Goal: Transaction & Acquisition: Obtain resource

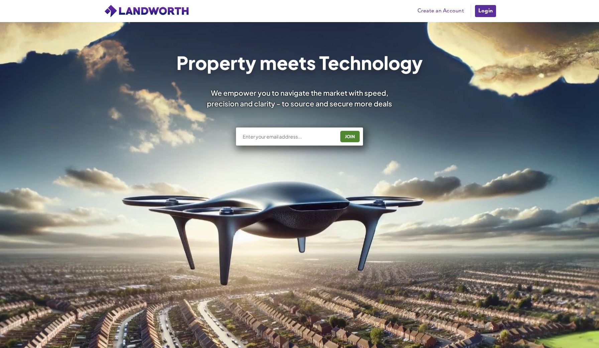
click at [300, 138] on input "text" at bounding box center [288, 136] width 93 height 7
click at [433, 14] on link "Create an Account" at bounding box center [440, 11] width 53 height 10
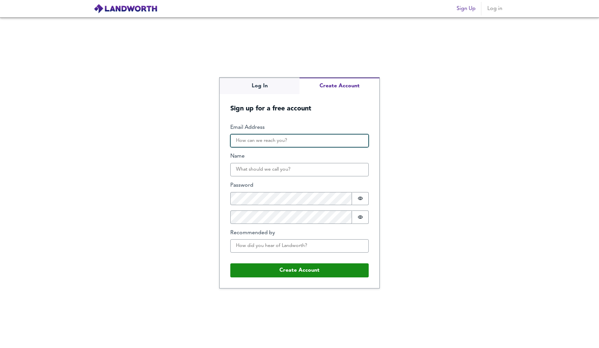
type input "Rijkaardasamoah@gmail.com"
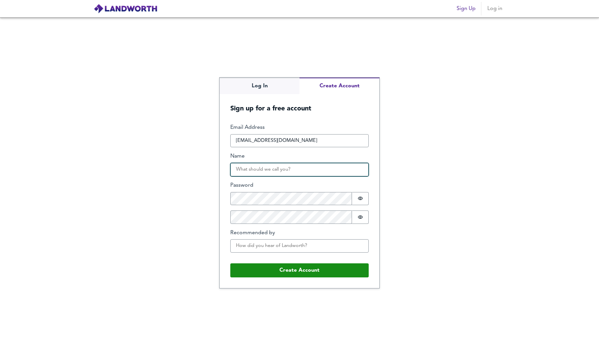
type input "Rijkaard"
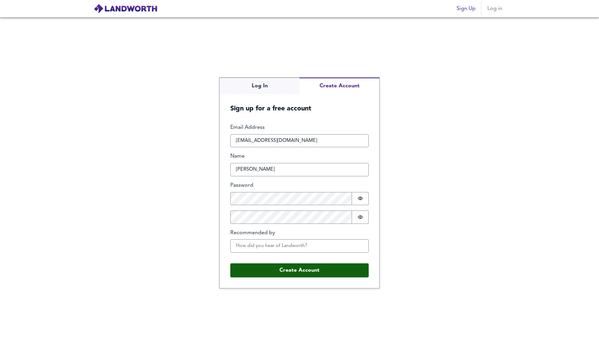
click at [311, 271] on button "Create Account" at bounding box center [299, 270] width 138 height 14
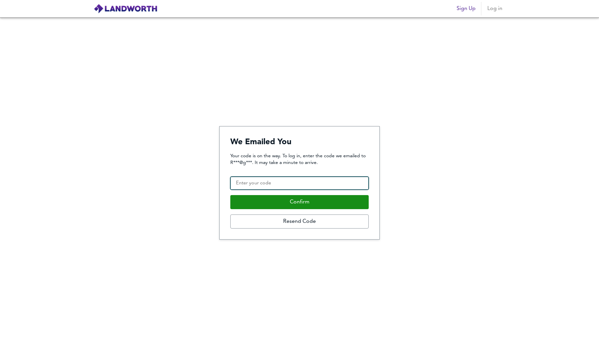
click at [305, 187] on input "Confirmation Code" at bounding box center [299, 182] width 138 height 13
click at [302, 186] on input "09" at bounding box center [299, 182] width 138 height 13
type input "081302"
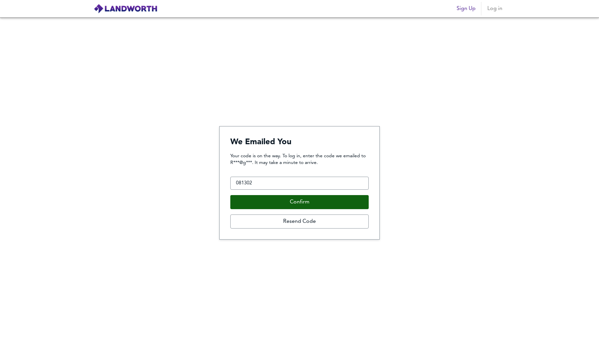
click at [346, 204] on button "Confirm" at bounding box center [299, 202] width 138 height 14
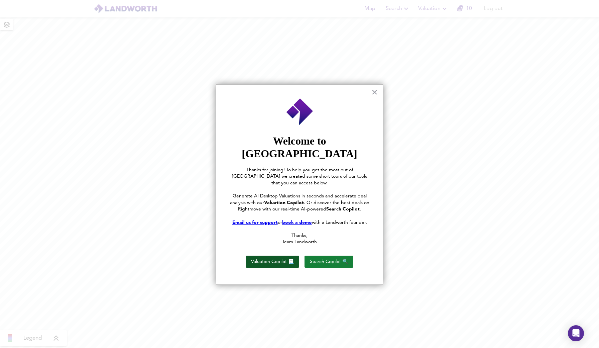
click at [294, 255] on button "Valuation Copilot 📃" at bounding box center [272, 261] width 53 height 12
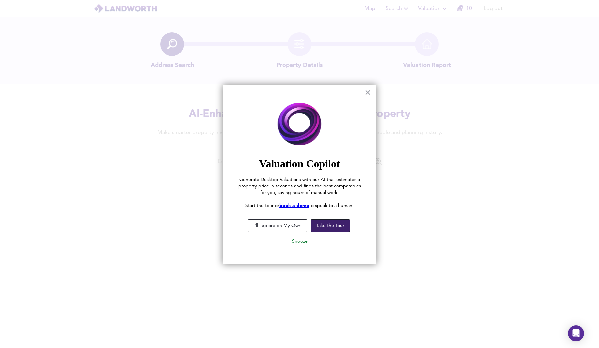
click at [321, 228] on button "Take the Tour" at bounding box center [329, 225] width 39 height 13
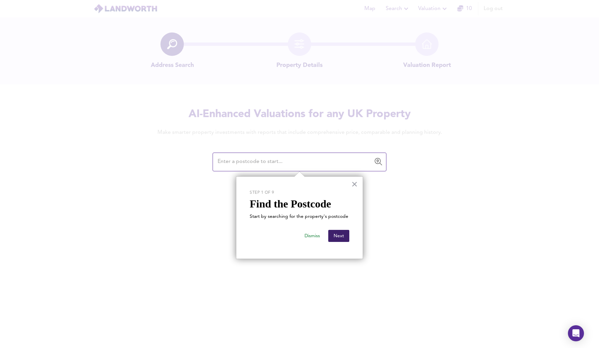
click at [334, 231] on button "Next" at bounding box center [338, 236] width 21 height 12
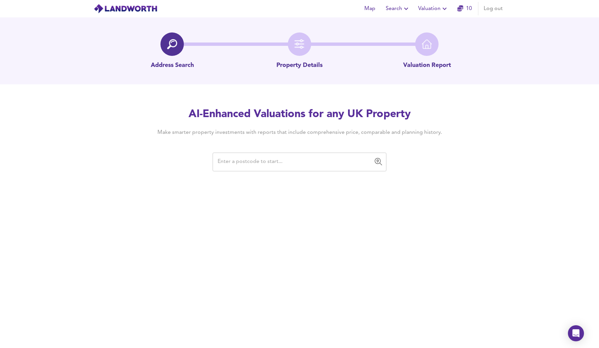
click at [258, 166] on input "text" at bounding box center [295, 161] width 158 height 13
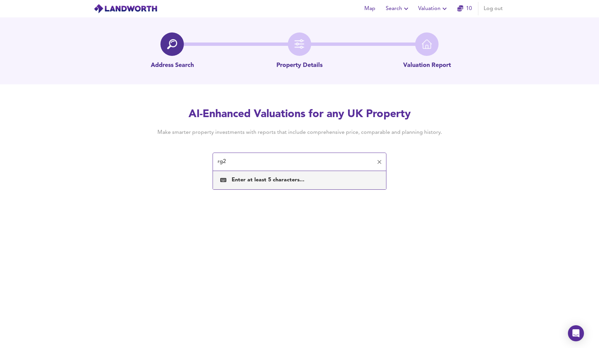
click at [265, 179] on div "Enter at least 5 characters..." at bounding box center [268, 179] width 73 height 7
click at [252, 162] on input "rg2" at bounding box center [295, 161] width 158 height 13
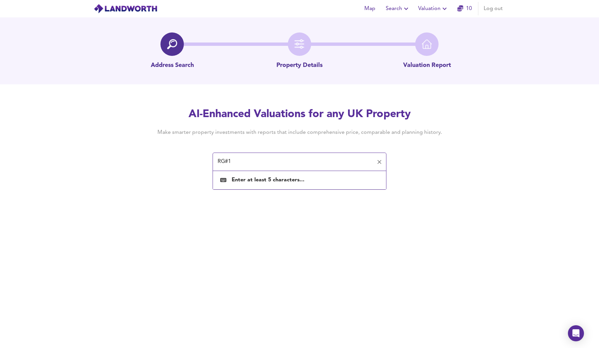
click at [250, 166] on input "RG#1" at bounding box center [295, 161] width 158 height 13
click at [254, 168] on div "RG#1 ​" at bounding box center [300, 161] width 174 height 19
click at [231, 166] on input "RG#1" at bounding box center [295, 161] width 158 height 13
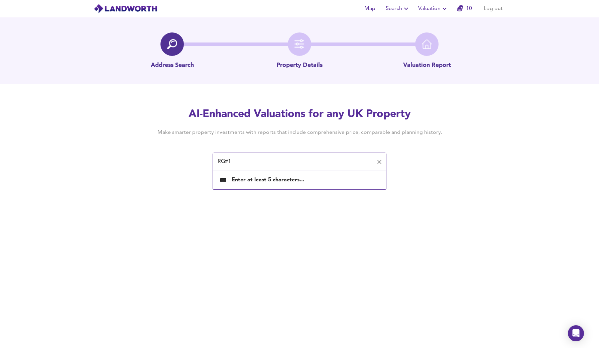
click at [227, 163] on input "RG#1" at bounding box center [295, 161] width 158 height 13
click at [231, 160] on input "RG#1" at bounding box center [295, 161] width 158 height 13
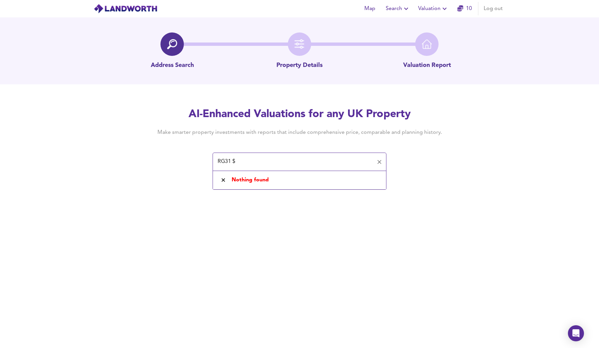
click at [235, 163] on input "RG31 $" at bounding box center [295, 161] width 158 height 13
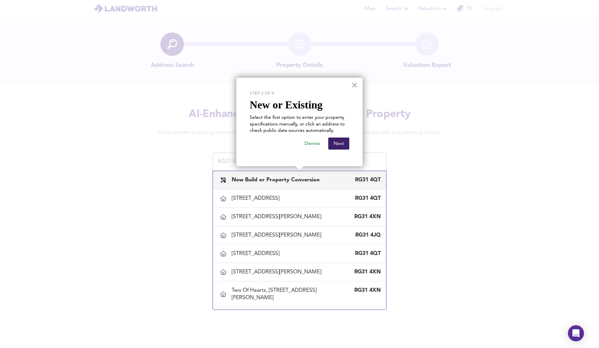
click at [344, 140] on button "Next" at bounding box center [338, 143] width 21 height 12
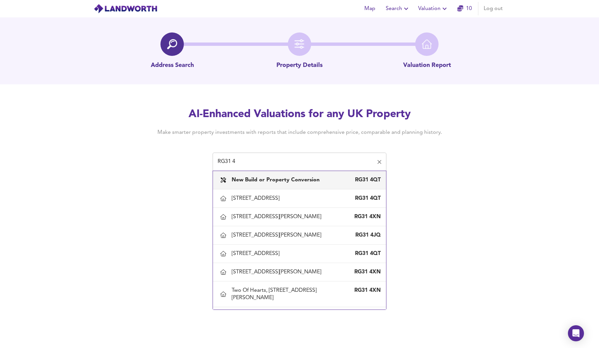
click at [271, 162] on input "RG31 4" at bounding box center [295, 161] width 158 height 13
type input "RG31 4YA"
click at [309, 182] on b "New Build or Property Conversion" at bounding box center [276, 179] width 88 height 5
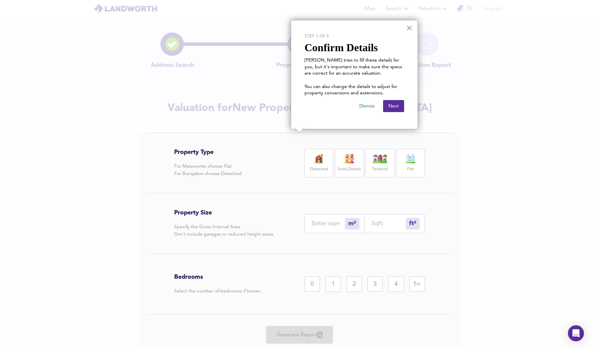
scroll to position [20, 0]
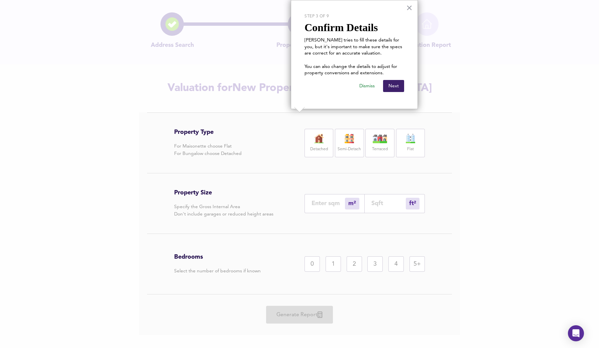
click at [390, 87] on button "Next" at bounding box center [393, 86] width 21 height 12
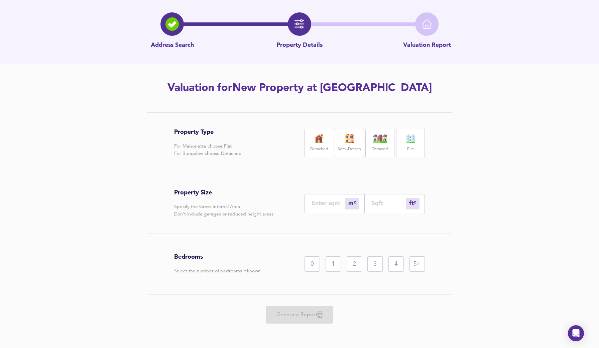
click at [408, 145] on label "Flat" at bounding box center [410, 149] width 7 height 8
click at [329, 199] on div "m² sqm" at bounding box center [334, 202] width 60 height 19
click at [326, 205] on input "number" at bounding box center [327, 202] width 33 height 7
type input "3"
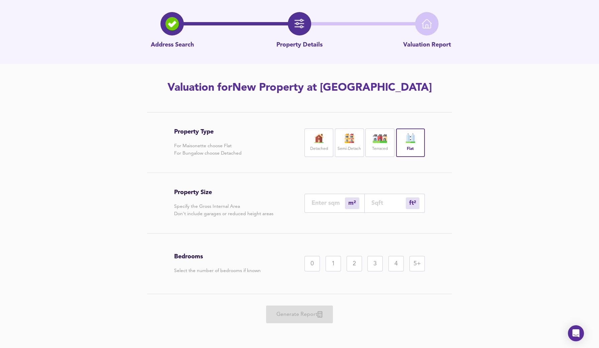
type input "32"
click at [323, 206] on input "3" at bounding box center [327, 202] width 33 height 7
type input "6"
type input "65"
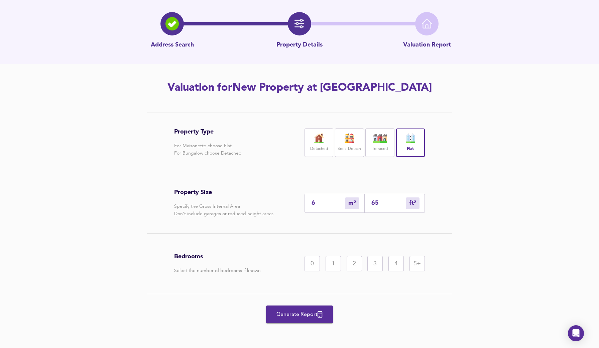
type input "60"
type input "646"
type input "60"
click at [303, 315] on span "Generate Report" at bounding box center [299, 313] width 53 height 9
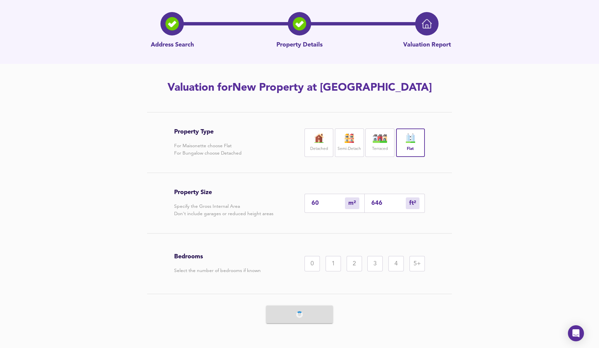
scroll to position [0, 0]
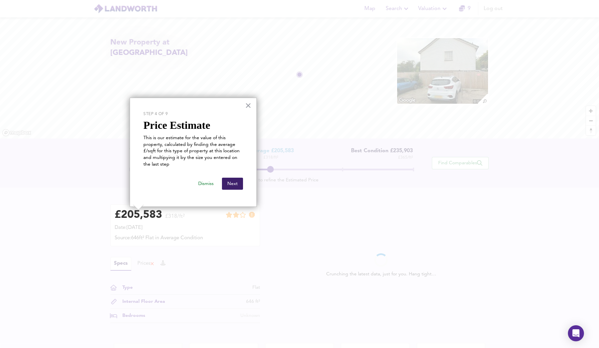
click at [241, 182] on button "Next" at bounding box center [232, 183] width 21 height 12
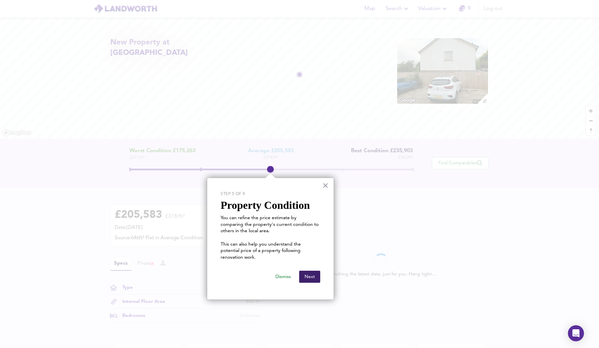
click at [311, 270] on button "Next" at bounding box center [309, 276] width 21 height 12
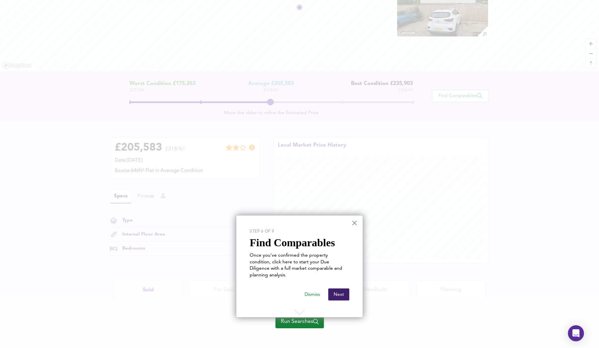
click at [334, 288] on button "Next" at bounding box center [338, 294] width 21 height 12
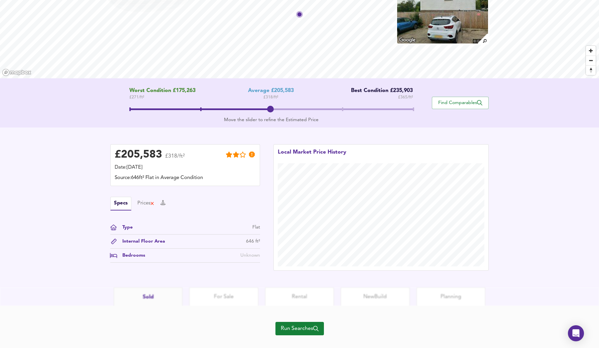
scroll to position [61, 0]
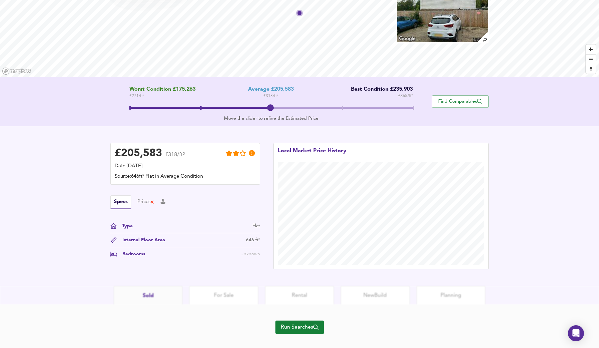
click at [304, 329] on span "Run Searches" at bounding box center [300, 326] width 38 height 9
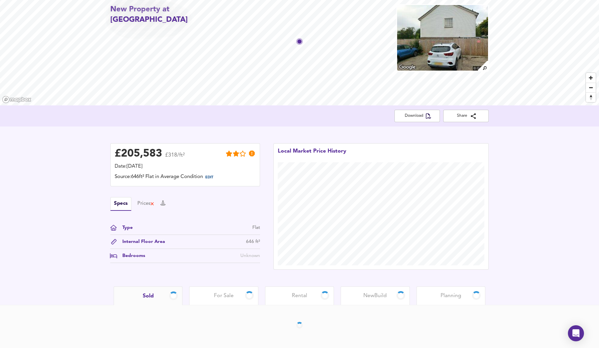
scroll to position [33, 0]
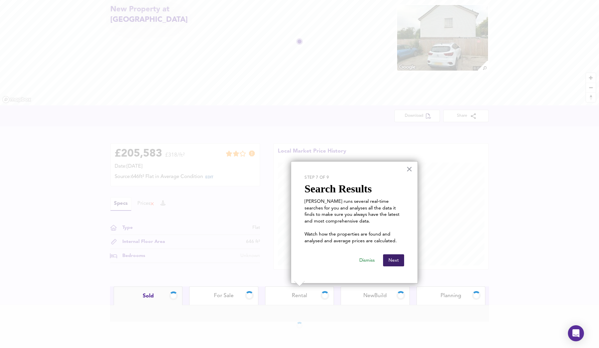
click at [395, 260] on button "Next" at bounding box center [393, 260] width 21 height 12
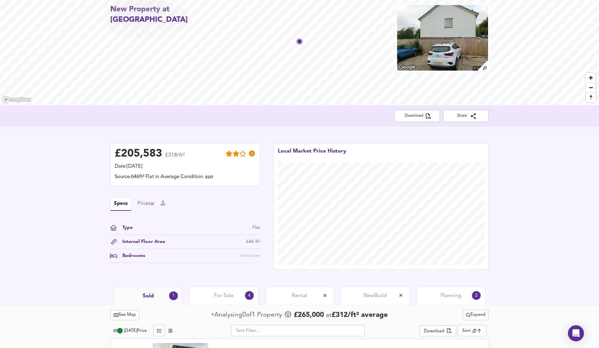
click at [458, 36] on img at bounding box center [442, 37] width 92 height 67
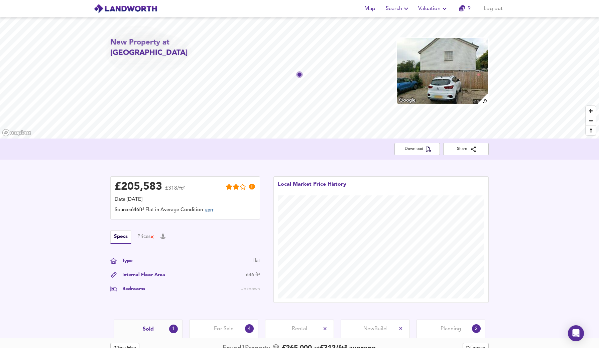
scroll to position [0, 0]
click at [402, 12] on icon "button" at bounding box center [406, 9] width 8 height 8
click at [370, 9] on span "Map" at bounding box center [370, 8] width 16 height 9
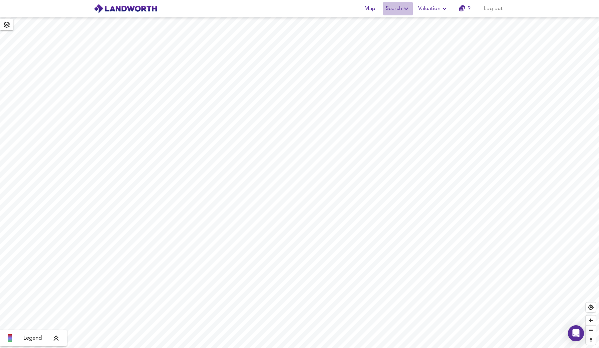
click at [399, 10] on span "Search" at bounding box center [398, 8] width 24 height 9
click at [395, 26] on li "New Search" at bounding box center [398, 24] width 66 height 12
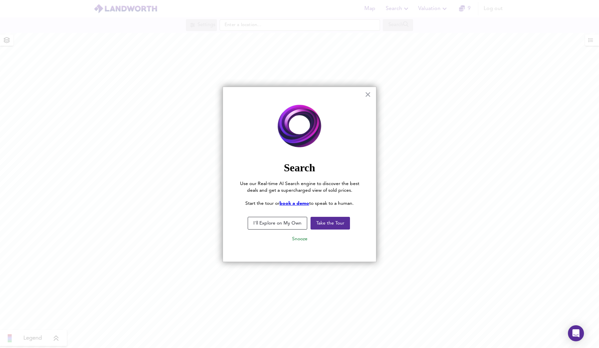
click at [336, 27] on div at bounding box center [299, 174] width 599 height 348
click at [325, 225] on button "Take the Tour" at bounding box center [329, 223] width 39 height 13
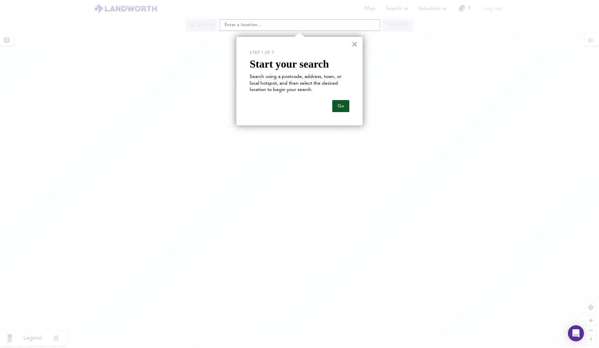
click at [342, 101] on button "Go" at bounding box center [340, 106] width 17 height 12
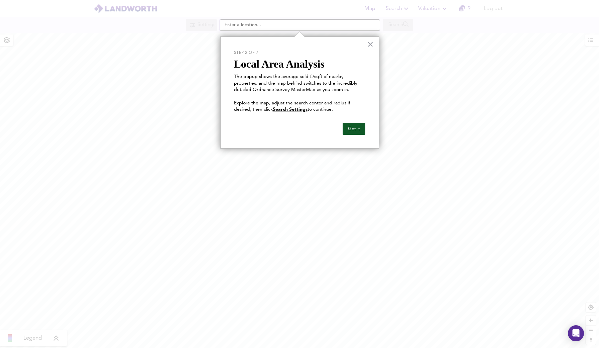
click at [346, 128] on button "Got it" at bounding box center [354, 129] width 23 height 12
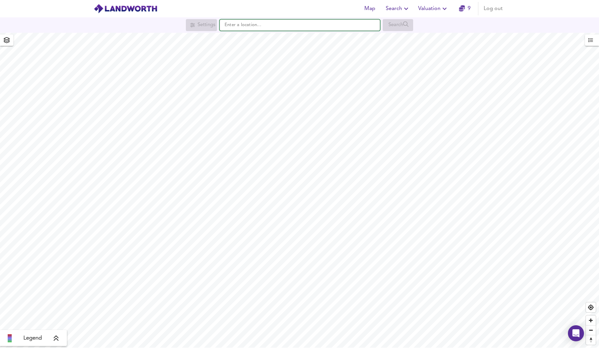
click at [302, 27] on input "text" at bounding box center [300, 24] width 160 height 11
type input "re"
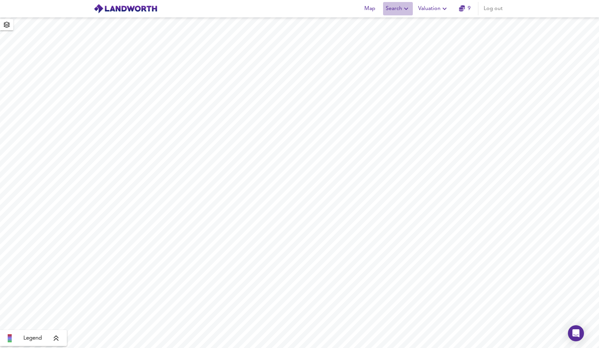
click at [399, 14] on button "Search" at bounding box center [398, 8] width 30 height 13
click at [391, 24] on li "New Search" at bounding box center [398, 24] width 66 height 12
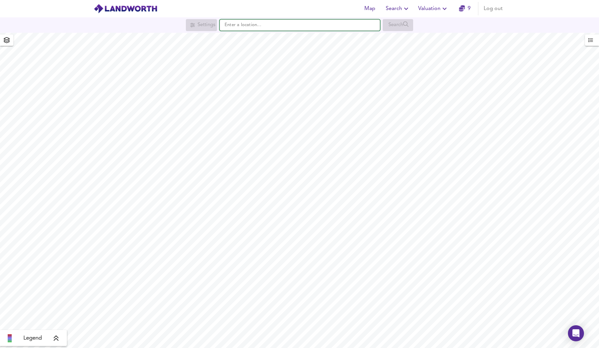
click at [321, 24] on input "text" at bounding box center [300, 24] width 160 height 11
type input "Rea"
click at [325, 30] on input "text" at bounding box center [300, 24] width 160 height 11
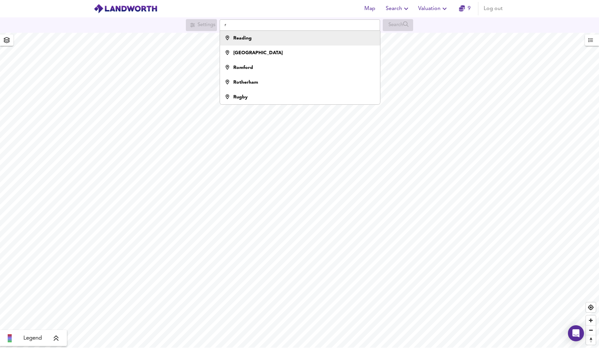
click at [316, 44] on li "Reading" at bounding box center [300, 38] width 160 height 15
type input "Reading"
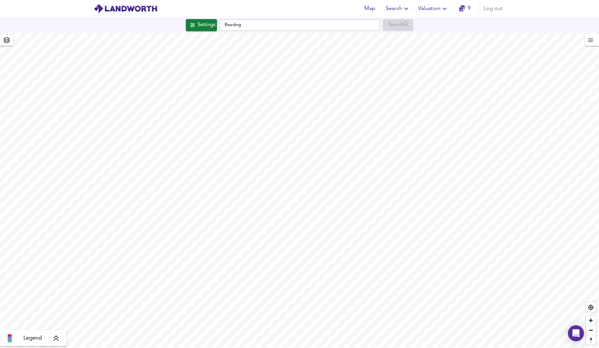
checkbox input "false"
checkbox input "true"
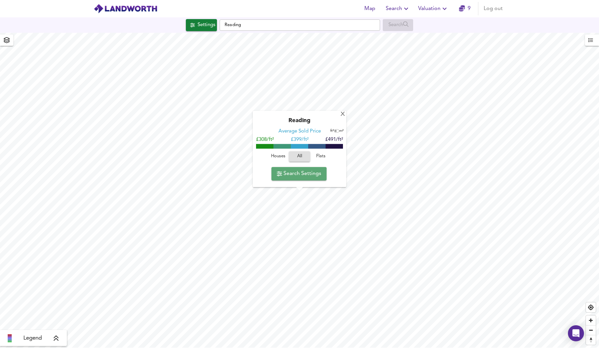
click at [313, 176] on span "Search Settings" at bounding box center [299, 173] width 44 height 9
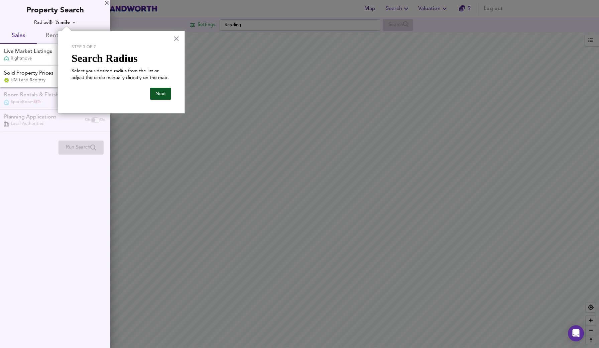
click at [165, 95] on button "Next" at bounding box center [160, 94] width 21 height 12
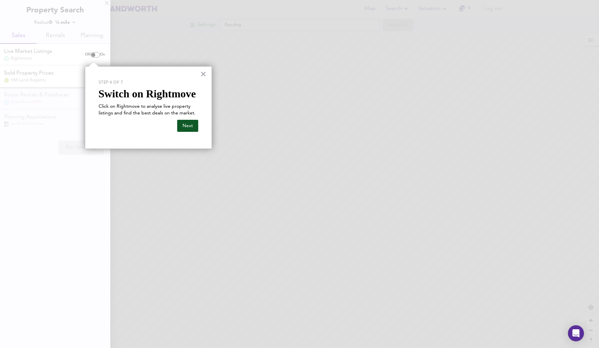
click at [185, 129] on button "Next" at bounding box center [187, 126] width 21 height 12
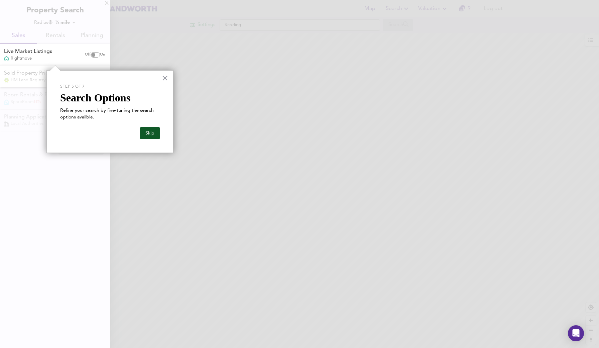
click at [151, 133] on button "Skip" at bounding box center [150, 133] width 20 height 12
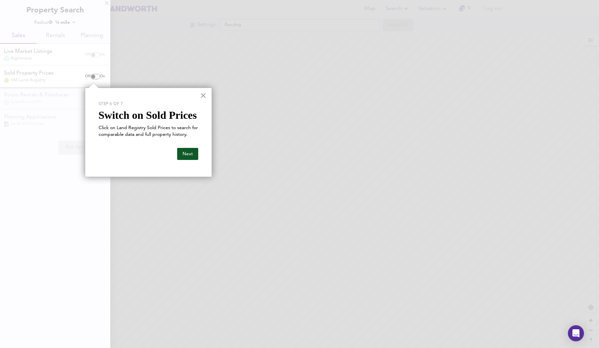
click at [181, 153] on button "Next" at bounding box center [187, 154] width 21 height 12
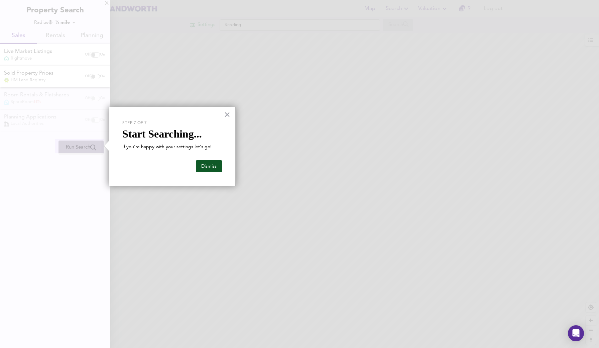
click at [209, 169] on button "Dismiss" at bounding box center [209, 166] width 26 height 12
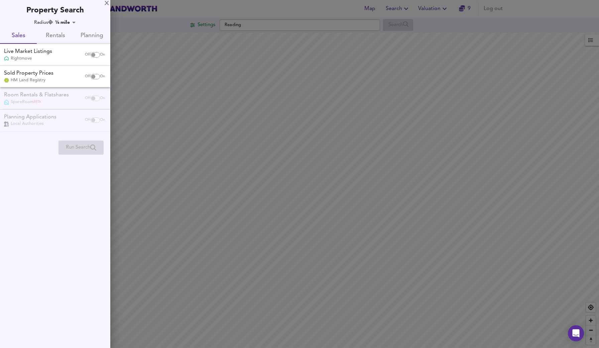
click at [200, 165] on div at bounding box center [299, 174] width 599 height 348
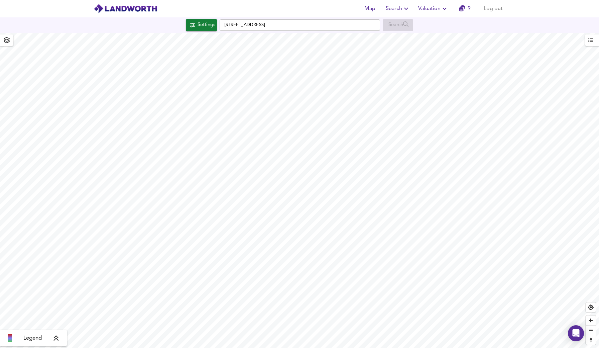
type input "749"
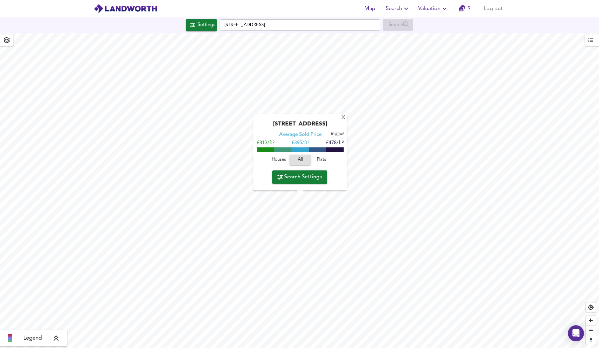
click at [302, 177] on span "Search Settings" at bounding box center [299, 176] width 44 height 9
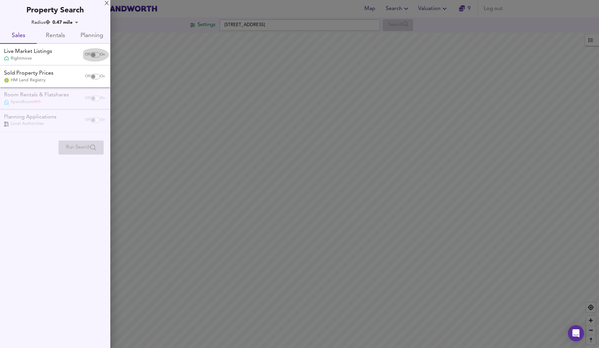
click at [89, 57] on input "checkbox" at bounding box center [93, 54] width 16 height 5
checkbox input "true"
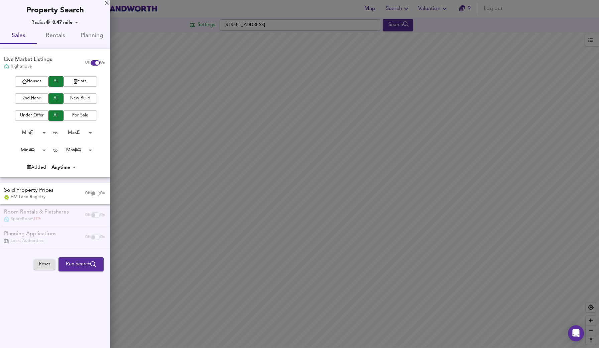
click at [39, 82] on span "Houses" at bounding box center [31, 82] width 27 height 8
click at [59, 83] on span "All" at bounding box center [56, 82] width 8 height 8
click at [39, 100] on span "2nd Hand" at bounding box center [31, 99] width 27 height 8
click at [72, 114] on span "For Sale" at bounding box center [80, 116] width 27 height 8
click at [44, 132] on body "Map Search Valuation 9 Log out Settings Southampton Street, RG1 2QL Search Lege…" at bounding box center [299, 174] width 599 height 348
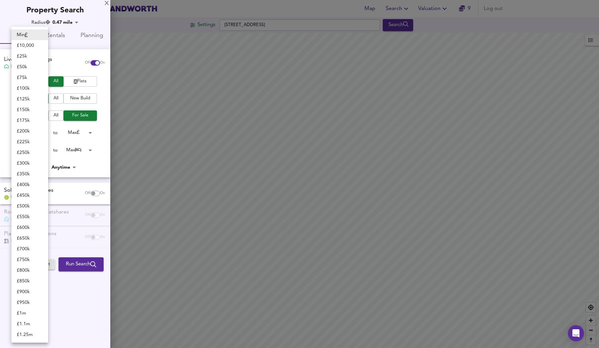
click at [29, 165] on li "£ 300k" at bounding box center [29, 163] width 37 height 11
type input "300000"
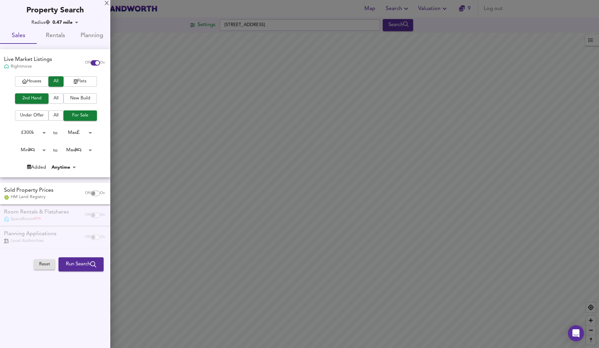
click at [89, 131] on body "Map Search Valuation 9 Log out Settings Southampton Street, RG1 2QL Search Lege…" at bounding box center [299, 174] width 599 height 348
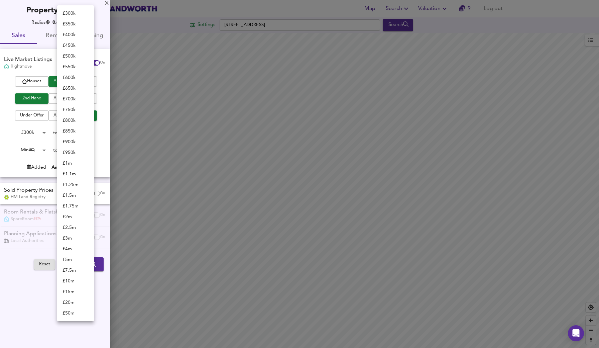
scroll to position [21, 0]
click at [77, 56] on li "£ 600k" at bounding box center [75, 56] width 37 height 11
type input "600000"
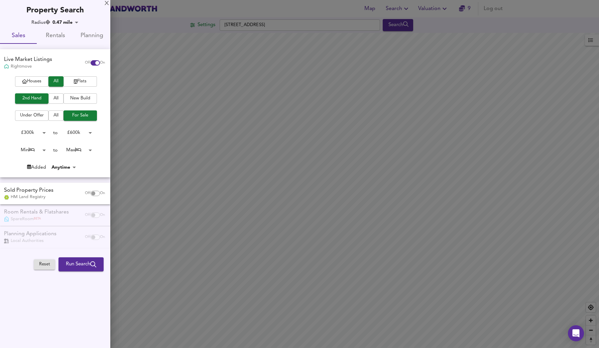
click at [43, 148] on body "Map Search Valuation 9 Log out Settings Southampton Street, RG1 2QL Search Lege…" at bounding box center [299, 174] width 599 height 348
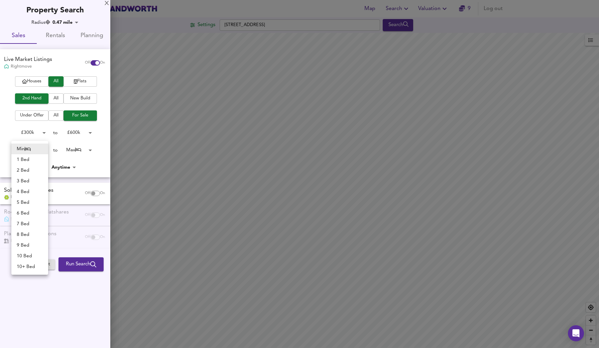
click at [35, 160] on li "1 Bed" at bounding box center [29, 159] width 37 height 11
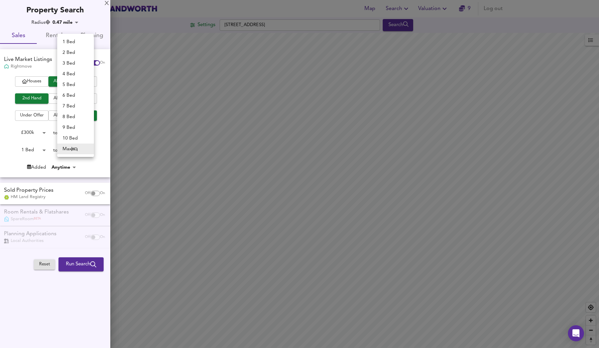
click at [91, 148] on body "Map Search Valuation 9 Log out Settings Southampton Street, RG1 2QL Search Lege…" at bounding box center [299, 174] width 599 height 348
click at [45, 152] on div at bounding box center [299, 174] width 599 height 348
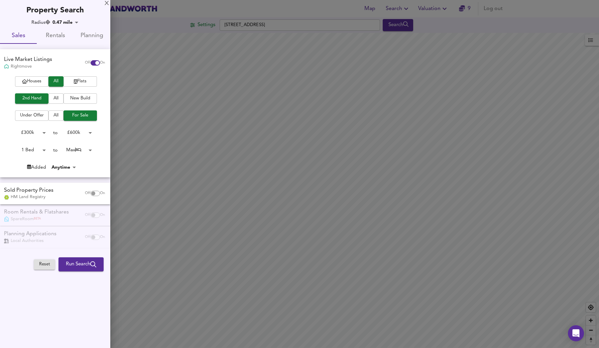
click at [44, 149] on body "Map Search Valuation 9 Log out Settings Southampton Street, RG1 2QL Search Lege…" at bounding box center [299, 174] width 599 height 348
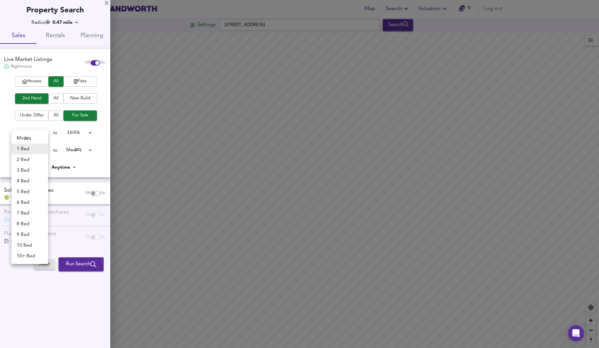
click at [40, 163] on li "2 Bed" at bounding box center [29, 159] width 37 height 11
type input "2"
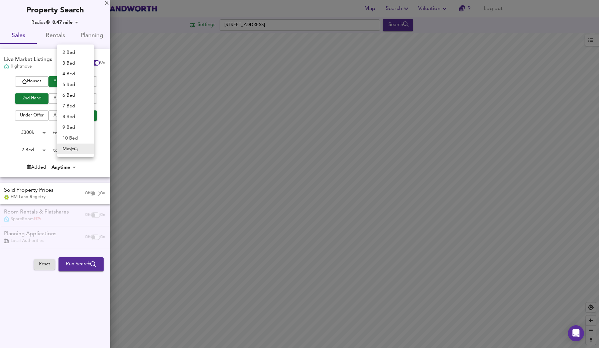
click at [90, 147] on body "Map Search Valuation 9 Log out Settings Southampton Street, RG1 2QL Search Lege…" at bounding box center [299, 174] width 599 height 348
click at [79, 67] on li "3 Bed" at bounding box center [75, 63] width 37 height 11
type input "3"
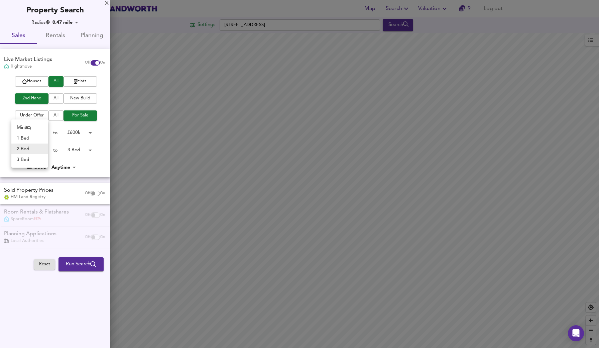
click at [44, 150] on body "Map Search Valuation 9 Log out Settings Southampton Street, RG1 2QL Search Lege…" at bounding box center [299, 174] width 599 height 348
click at [40, 140] on li "1 Bed" at bounding box center [29, 138] width 37 height 11
type input "1"
click at [90, 193] on input "checkbox" at bounding box center [93, 192] width 16 height 5
checkbox input "true"
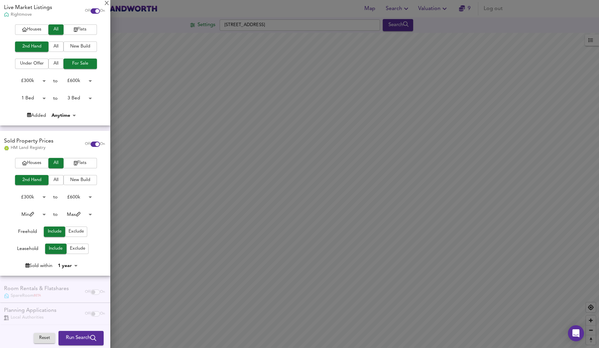
scroll to position [51, 0]
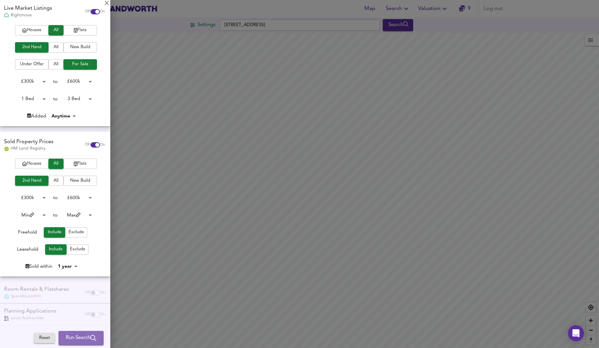
click at [67, 339] on span "Run Search" at bounding box center [81, 338] width 30 height 9
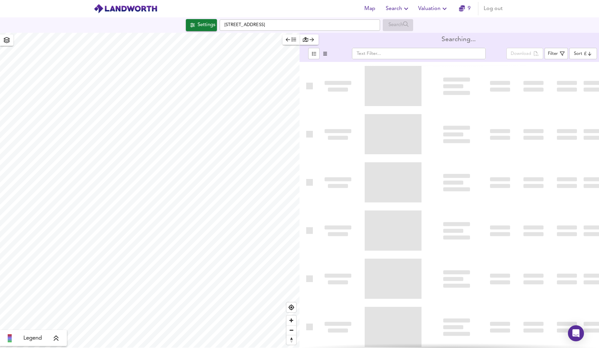
type input "bestdeal"
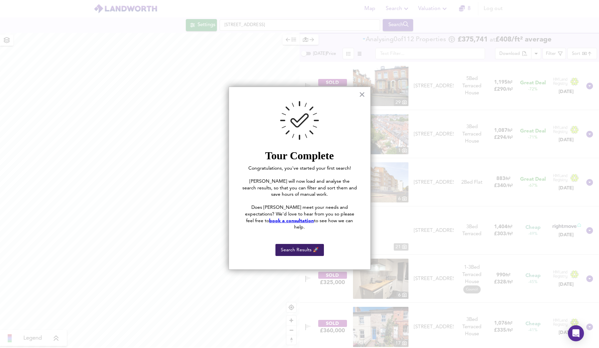
click at [283, 244] on button "Search Results 🚀" at bounding box center [299, 250] width 48 height 12
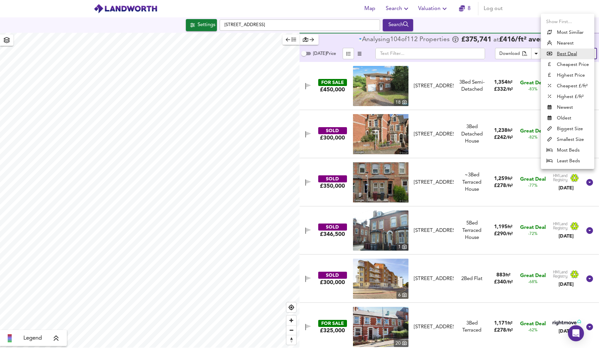
click at [581, 53] on body "Map Search Valuation 8 Log out Settings Southampton Street, RG1 2QL Search Lege…" at bounding box center [299, 174] width 599 height 348
click at [579, 55] on li "Best Deal" at bounding box center [567, 53] width 53 height 11
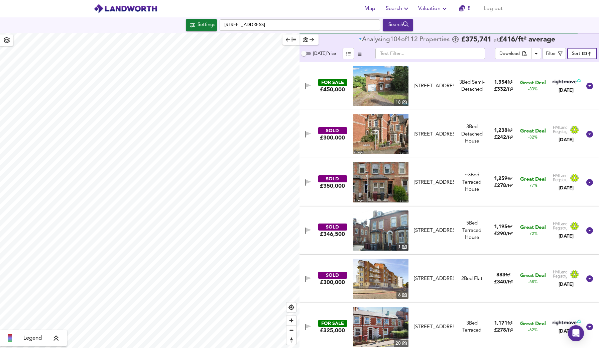
click at [588, 52] on body "Map Search Valuation 8 Log out Settings Southampton Street, RG1 2QL Search Lege…" at bounding box center [299, 174] width 599 height 348
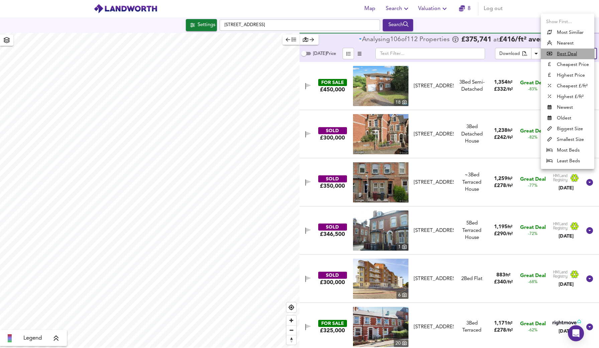
click at [574, 54] on u "Best Deal" at bounding box center [567, 53] width 20 height 7
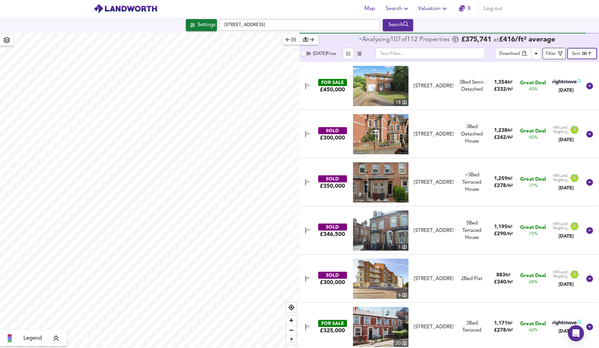
click at [560, 52] on icon "button" at bounding box center [560, 53] width 5 height 5
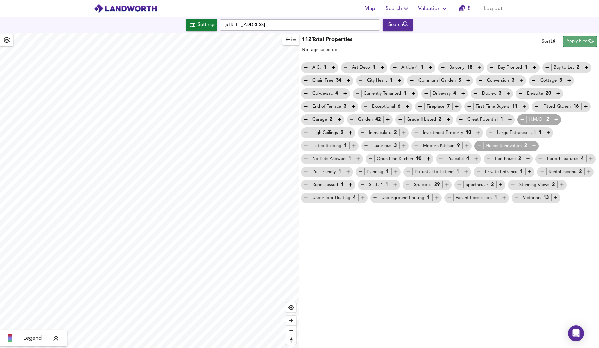
click at [574, 43] on span "Apply Filter" at bounding box center [579, 42] width 27 height 8
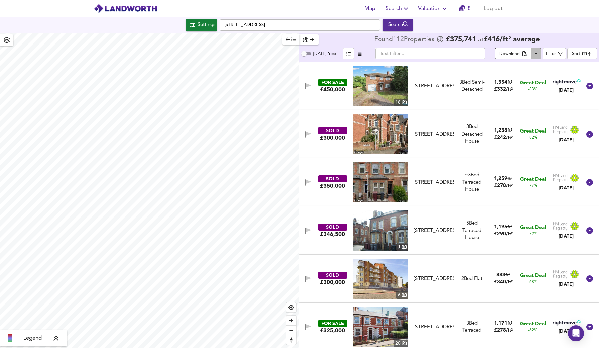
click at [537, 55] on icon "Download Results" at bounding box center [536, 53] width 8 height 8
click at [482, 156] on div "SOLD £300,000 58 Pell Street, RG1 2NZ 58 Pell Street, RG1 2NZ 3 Bed Detached Ho…" at bounding box center [448, 134] width 299 height 48
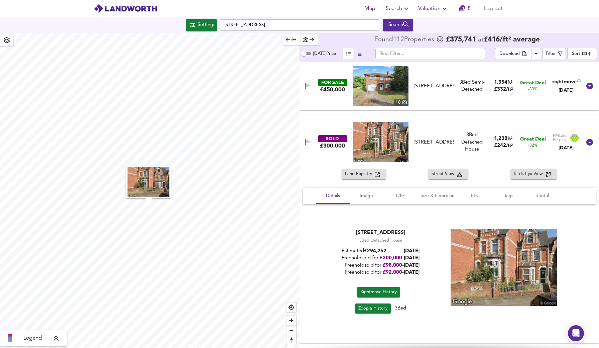
click at [391, 106] on span at bounding box center [380, 86] width 55 height 40
click at [321, 96] on div "FOR SALE £450,000 18 St. Saviours Road, Reading, RG1 6EJ St. Saviours Road, Rea…" at bounding box center [441, 86] width 281 height 40
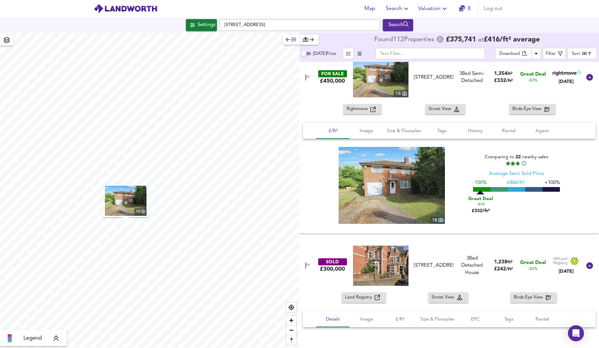
scroll to position [10, 0]
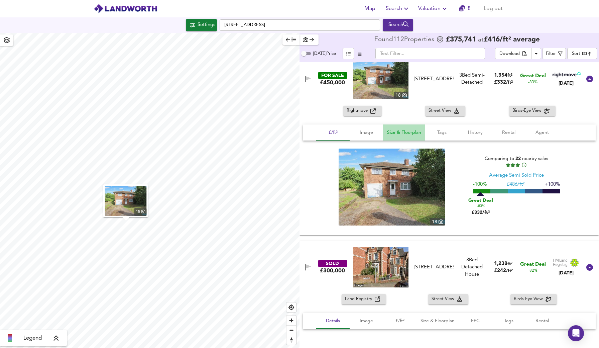
click at [406, 133] on span "Size & Floorplan" at bounding box center [404, 132] width 34 height 8
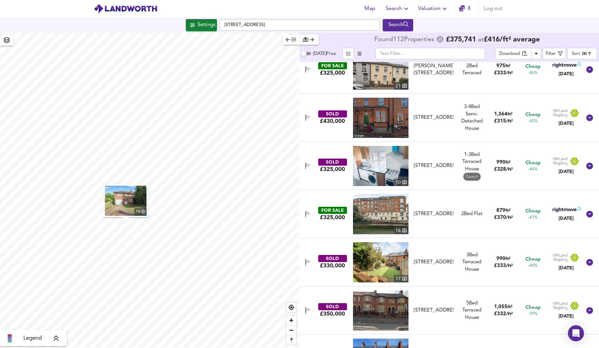
scroll to position [775, 0]
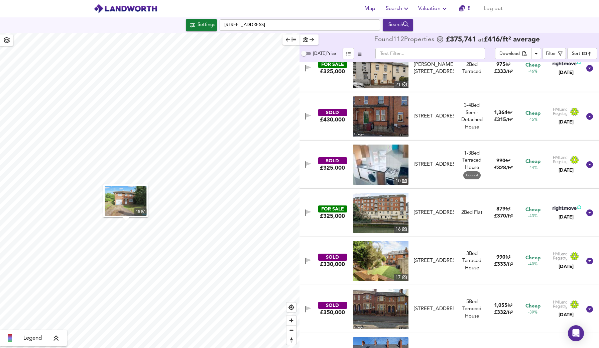
click at [56, 340] on icon at bounding box center [56, 338] width 6 height 7
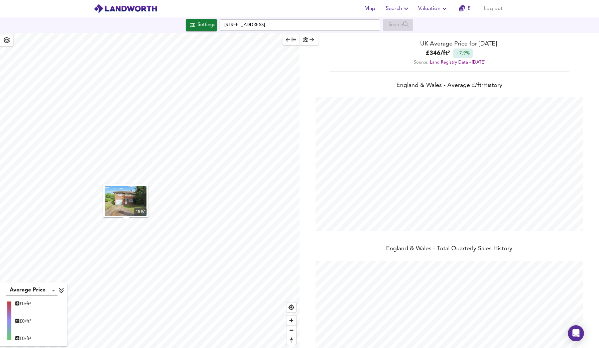
scroll to position [348, 599]
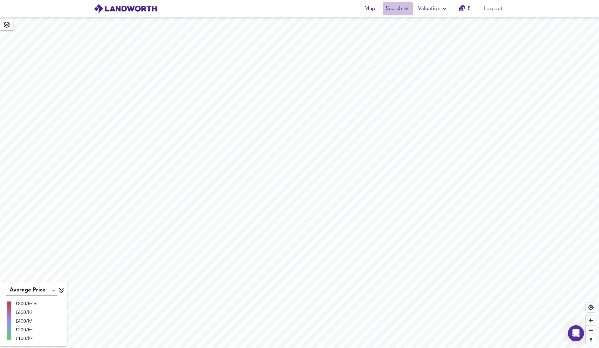
click at [393, 12] on span "Search" at bounding box center [398, 8] width 24 height 9
click at [394, 26] on li "New Search" at bounding box center [398, 24] width 66 height 12
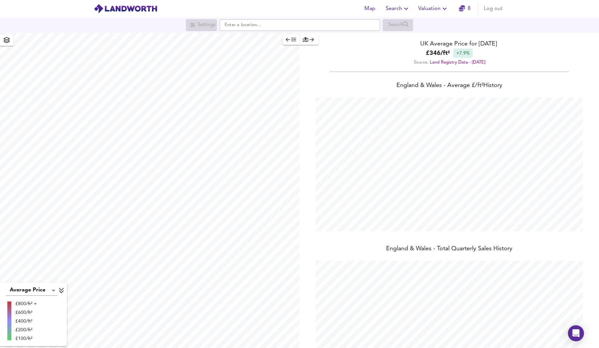
scroll to position [348, 599]
click at [334, 26] on input "text" at bounding box center [300, 24] width 160 height 11
type input "re"
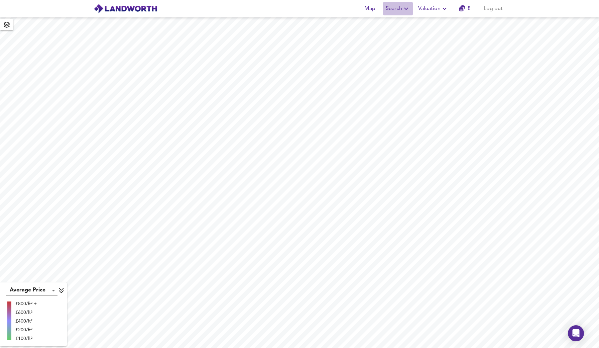
click at [408, 11] on icon "button" at bounding box center [406, 9] width 8 height 8
click at [404, 25] on li "New Search" at bounding box center [398, 24] width 66 height 12
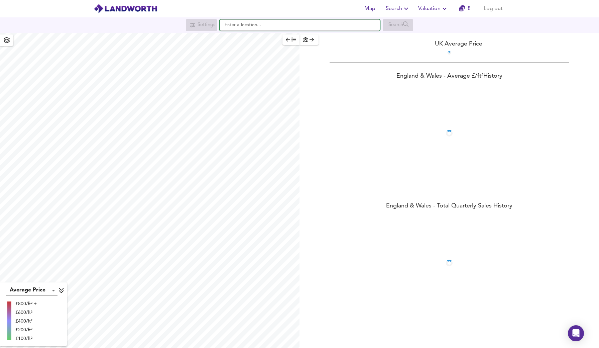
click at [315, 27] on input "text" at bounding box center [300, 24] width 160 height 11
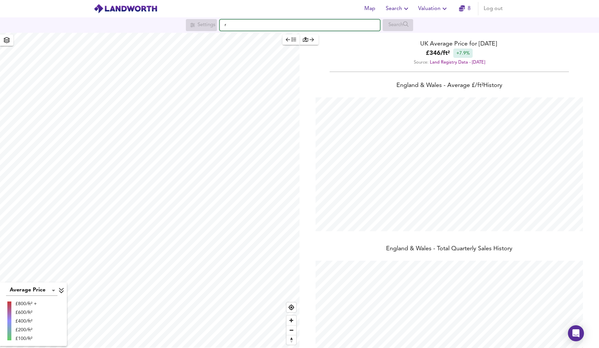
scroll to position [348, 599]
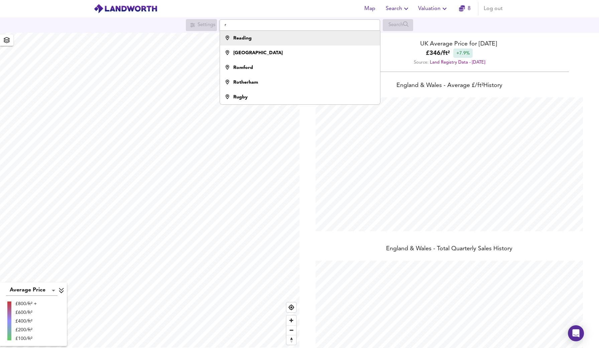
click at [308, 37] on div "Reading" at bounding box center [298, 38] width 153 height 7
type input "Reading"
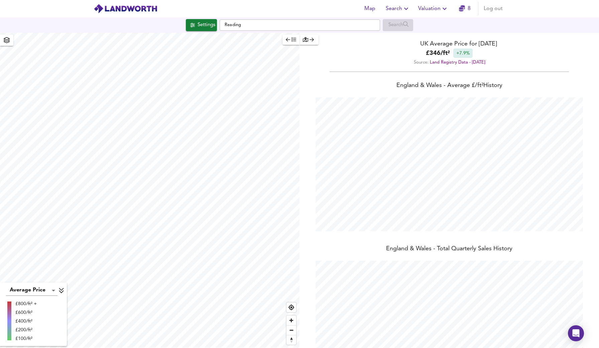
checkbox input "false"
checkbox input "true"
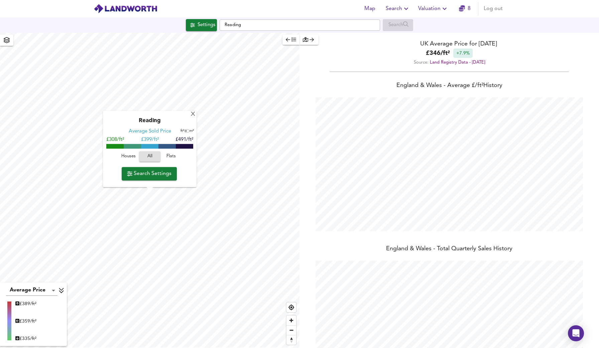
click at [55, 289] on body "Map Search Valuation 8 Log out Settings Reading Search X Reading Average Sold P…" at bounding box center [299, 174] width 599 height 348
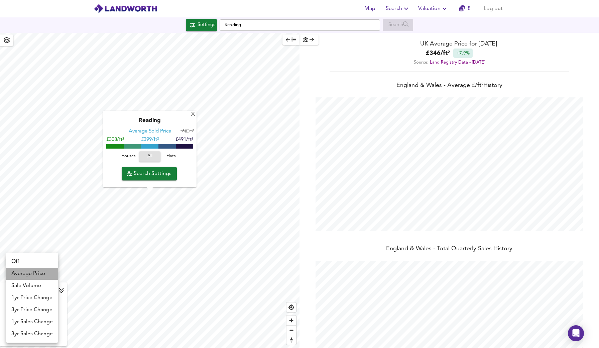
click at [46, 275] on li "Average Price" at bounding box center [32, 273] width 52 height 12
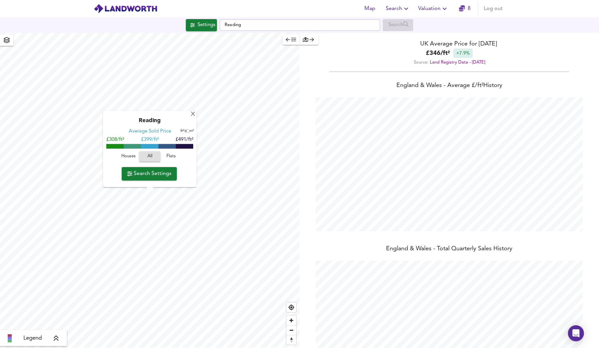
click at [56, 334] on div "Legend" at bounding box center [33, 337] width 67 height 16
click at [57, 340] on icon at bounding box center [56, 338] width 6 height 7
click at [313, 40] on div "button" at bounding box center [309, 40] width 12 height 8
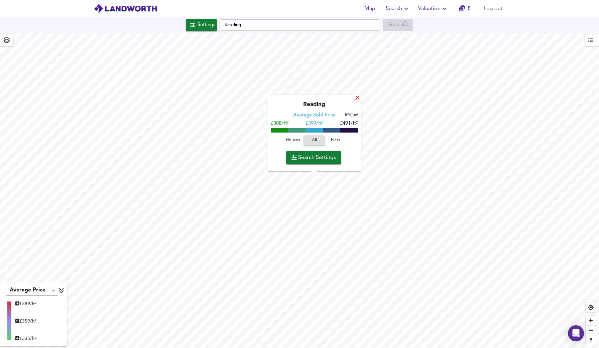
click at [357, 99] on div "X" at bounding box center [358, 98] width 6 height 6
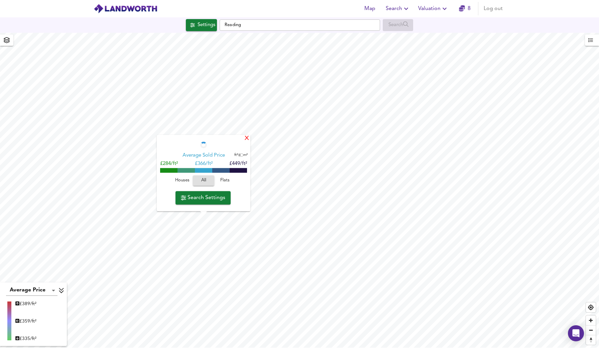
click at [248, 138] on div "X" at bounding box center [247, 138] width 6 height 6
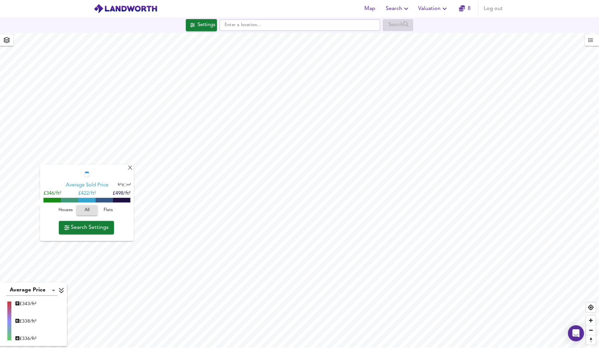
click at [445, 10] on icon "button" at bounding box center [444, 9] width 8 height 8
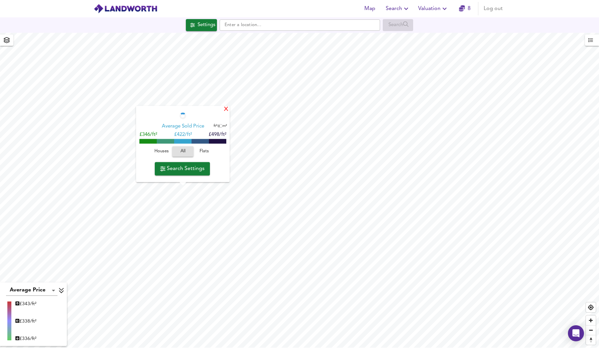
click at [226, 110] on div "X" at bounding box center [226, 109] width 6 height 6
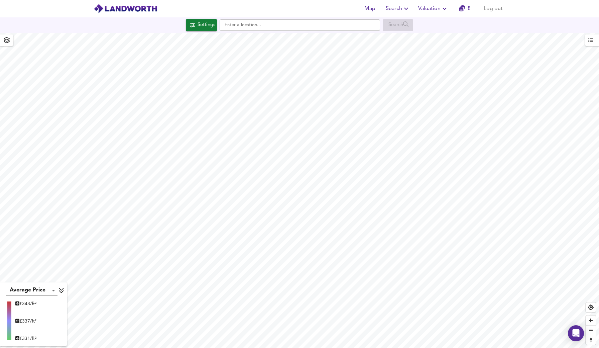
type input "772"
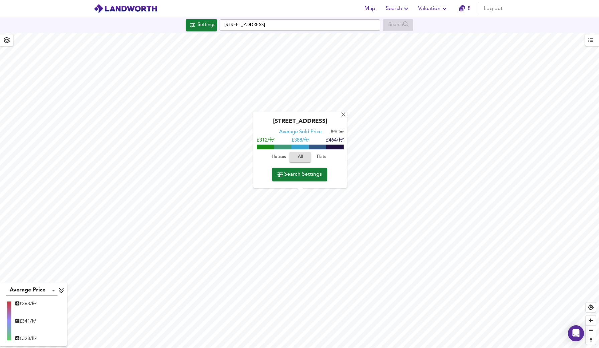
click at [8, 43] on icon "button" at bounding box center [6, 40] width 7 height 6
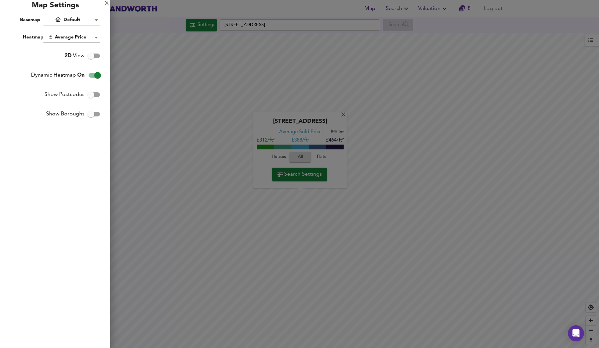
click at [217, 77] on div at bounding box center [299, 174] width 599 height 348
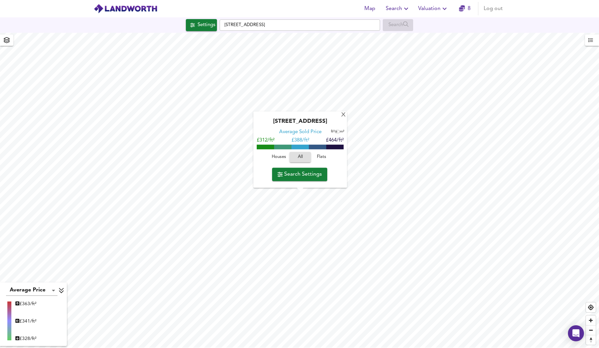
click at [5, 38] on icon "button" at bounding box center [7, 40] width 6 height 6
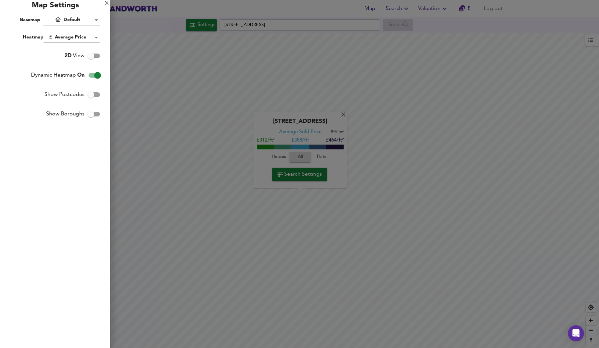
click at [314, 214] on div at bounding box center [299, 174] width 599 height 348
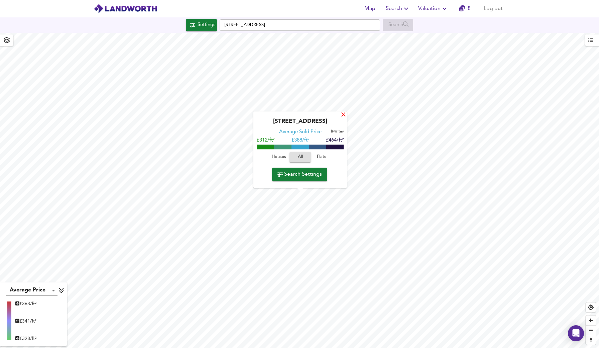
click at [343, 115] on div "X" at bounding box center [344, 115] width 6 height 6
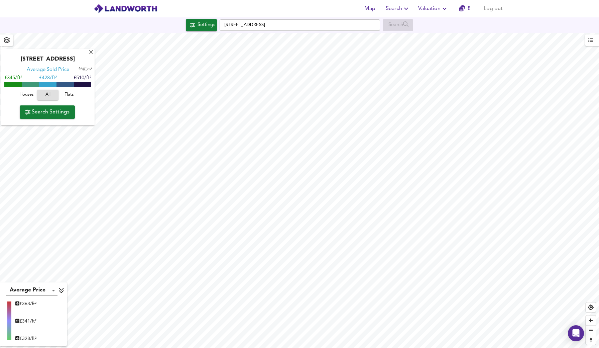
click at [5, 39] on icon "button" at bounding box center [6, 40] width 7 height 6
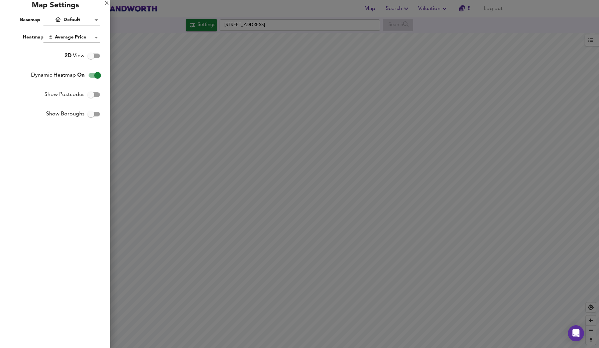
click at [35, 39] on span "Heatmap" at bounding box center [33, 37] width 21 height 5
click at [71, 21] on body "Map Search Valuation 8 Log out Settings [GEOGRAPHIC_DATA] 2UB Search [GEOGRAPHI…" at bounding box center [299, 174] width 599 height 348
click at [26, 21] on div at bounding box center [299, 174] width 599 height 348
click at [77, 17] on body "Map Search Valuation 8 Log out Settings [GEOGRAPHIC_DATA] 2UB Search [GEOGRAPHI…" at bounding box center [299, 174] width 599 height 348
click at [214, 142] on div at bounding box center [299, 174] width 599 height 348
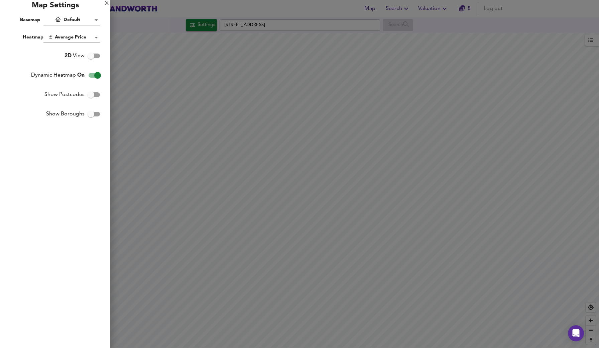
click at [347, 221] on div at bounding box center [299, 174] width 599 height 348
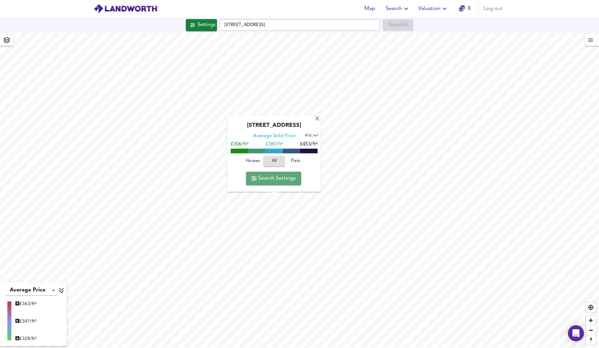
click at [284, 182] on span "Search Settings" at bounding box center [273, 177] width 44 height 9
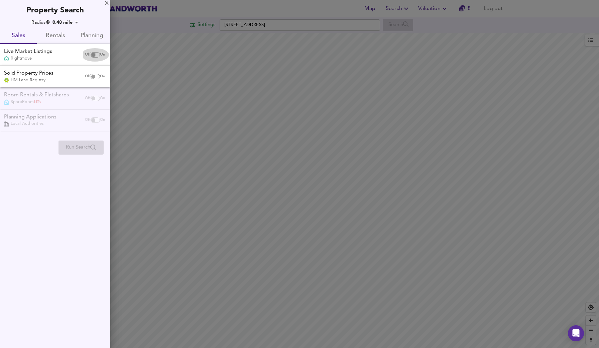
click at [92, 52] on input "checkbox" at bounding box center [93, 54] width 16 height 5
checkbox input "true"
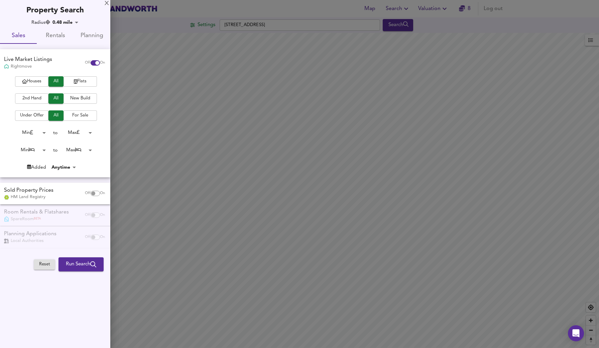
click at [35, 97] on span "2nd Hand" at bounding box center [31, 99] width 27 height 8
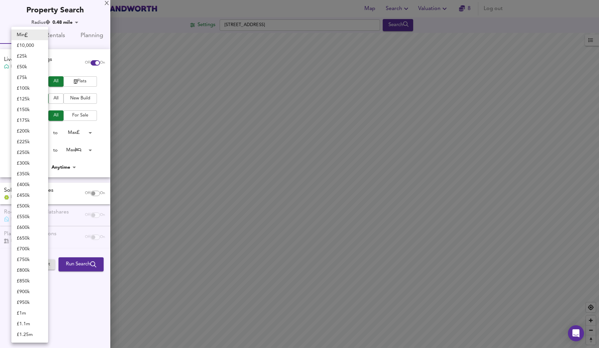
click at [38, 132] on body "Map Search Valuation 8 Log out Settings [GEOGRAPHIC_DATA] Search Average Price …" at bounding box center [299, 174] width 599 height 348
click at [30, 161] on li "£ 300k" at bounding box center [29, 163] width 37 height 11
type input "300000"
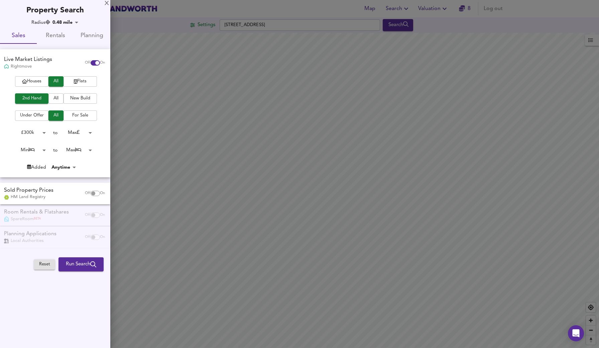
click at [88, 132] on body "Map Search Valuation 8 Log out Settings [GEOGRAPHIC_DATA] Search Average Price …" at bounding box center [299, 174] width 599 height 348
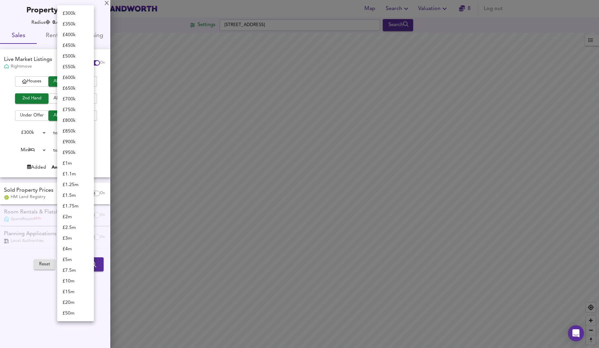
scroll to position [0, 0]
click at [73, 69] on li "£ 550k" at bounding box center [75, 66] width 37 height 11
type input "550000"
